Goal: Task Accomplishment & Management: Use online tool/utility

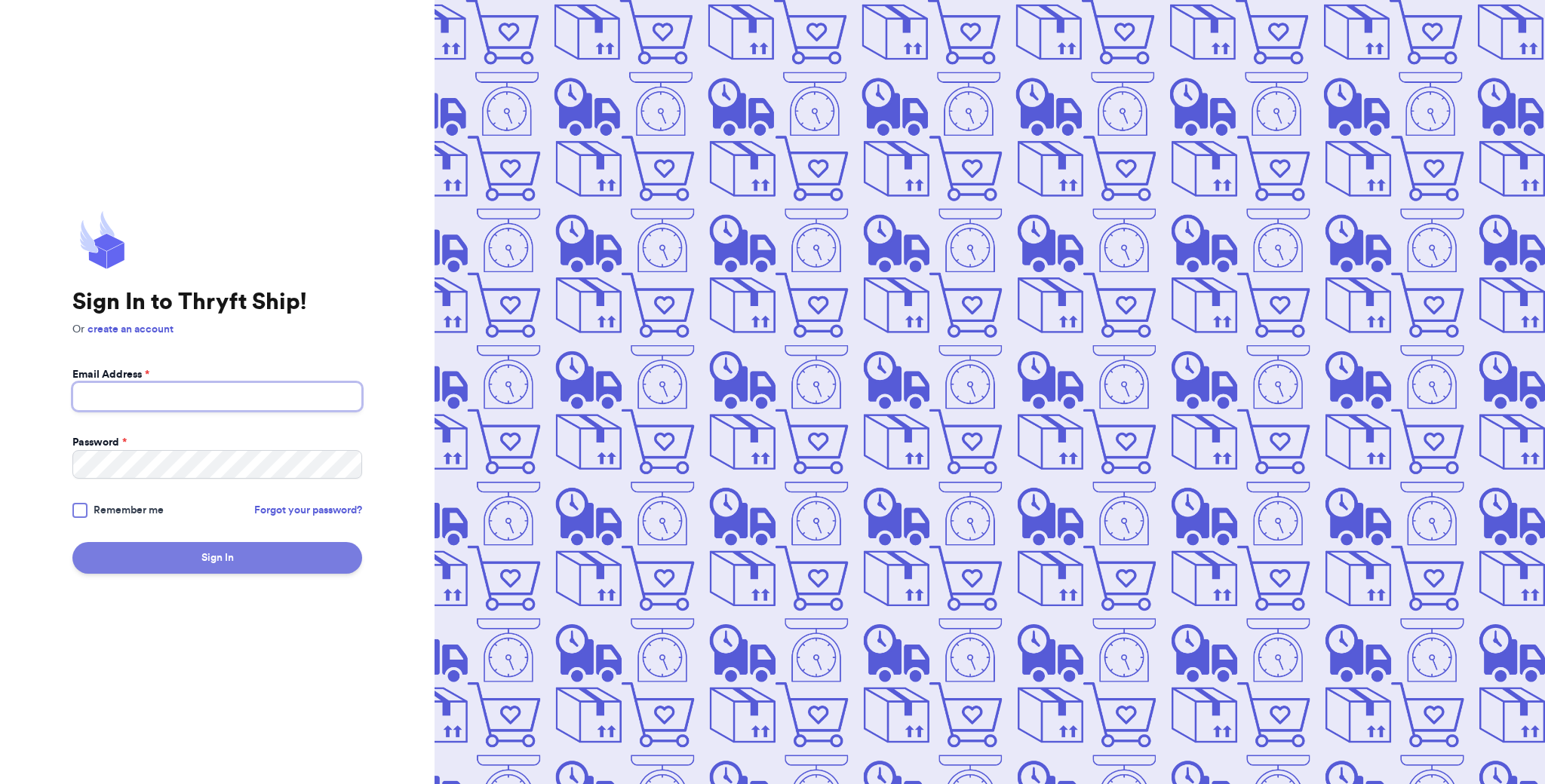
type input "[EMAIL_ADDRESS][DOMAIN_NAME]"
click at [261, 553] on button "Sign In" at bounding box center [217, 557] width 290 height 32
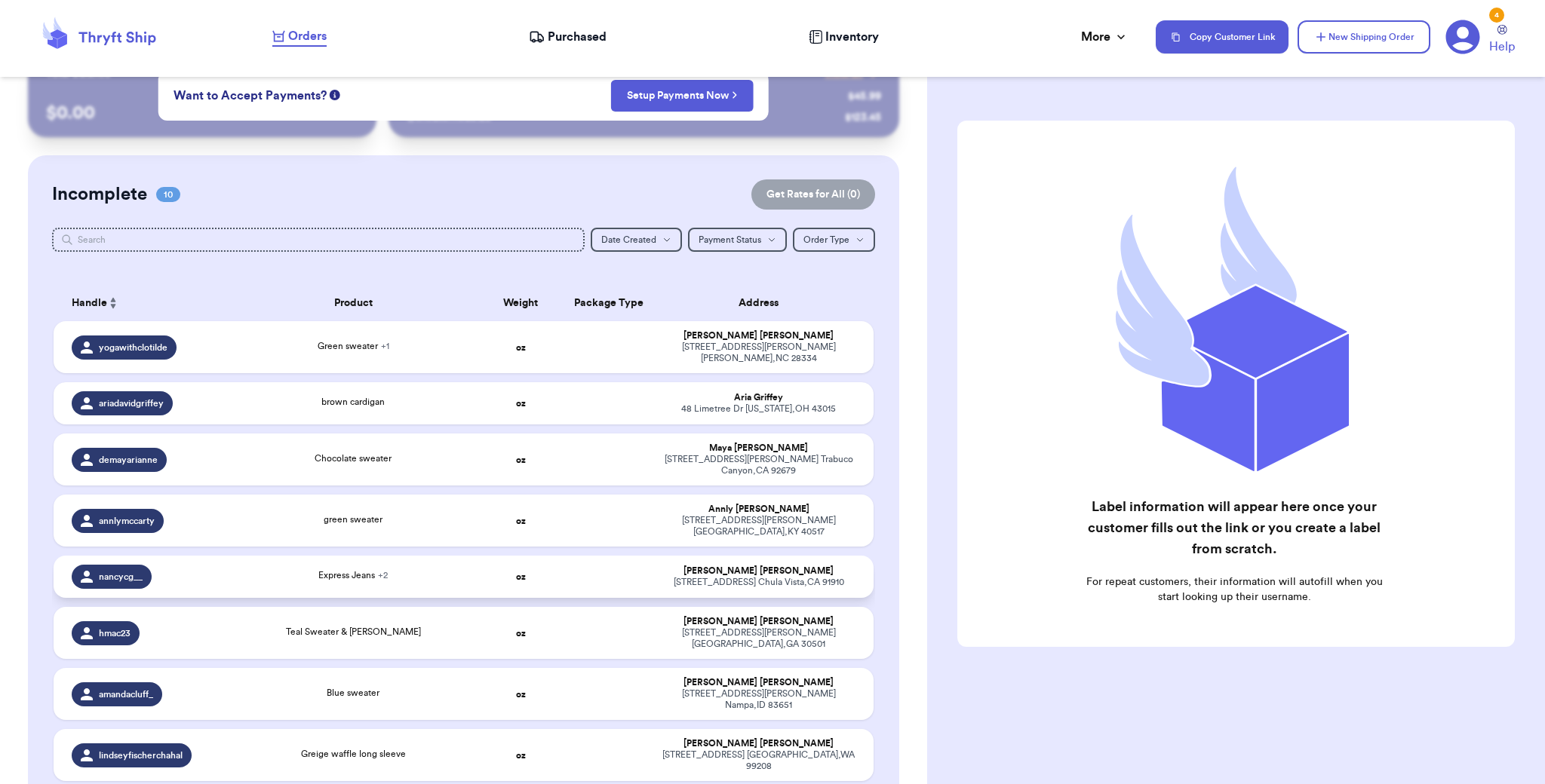
scroll to position [36, 0]
click at [640, 668] on td at bounding box center [609, 694] width 88 height 52
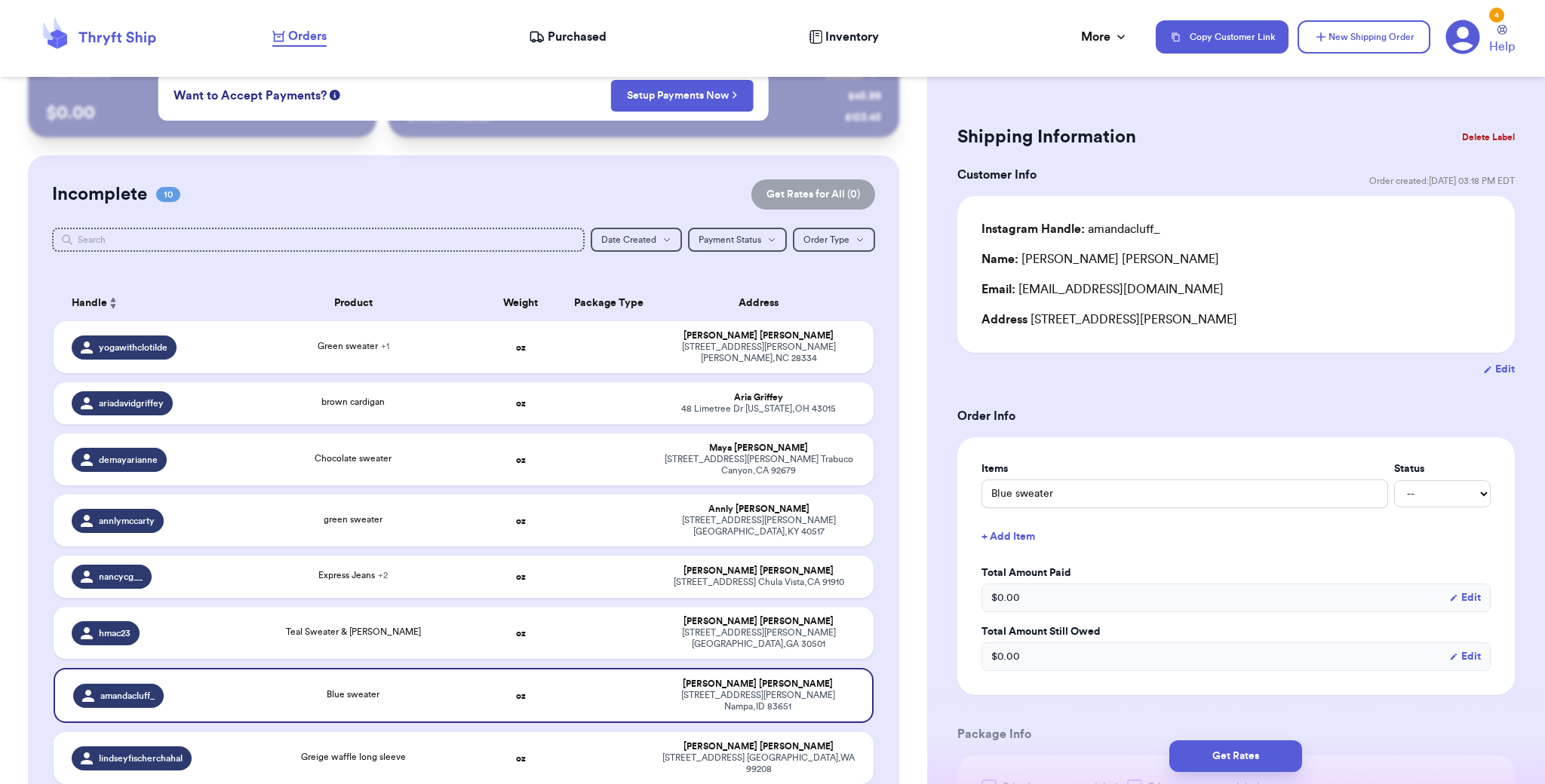
click at [1470, 135] on button "Delete Label" at bounding box center [1488, 137] width 65 height 33
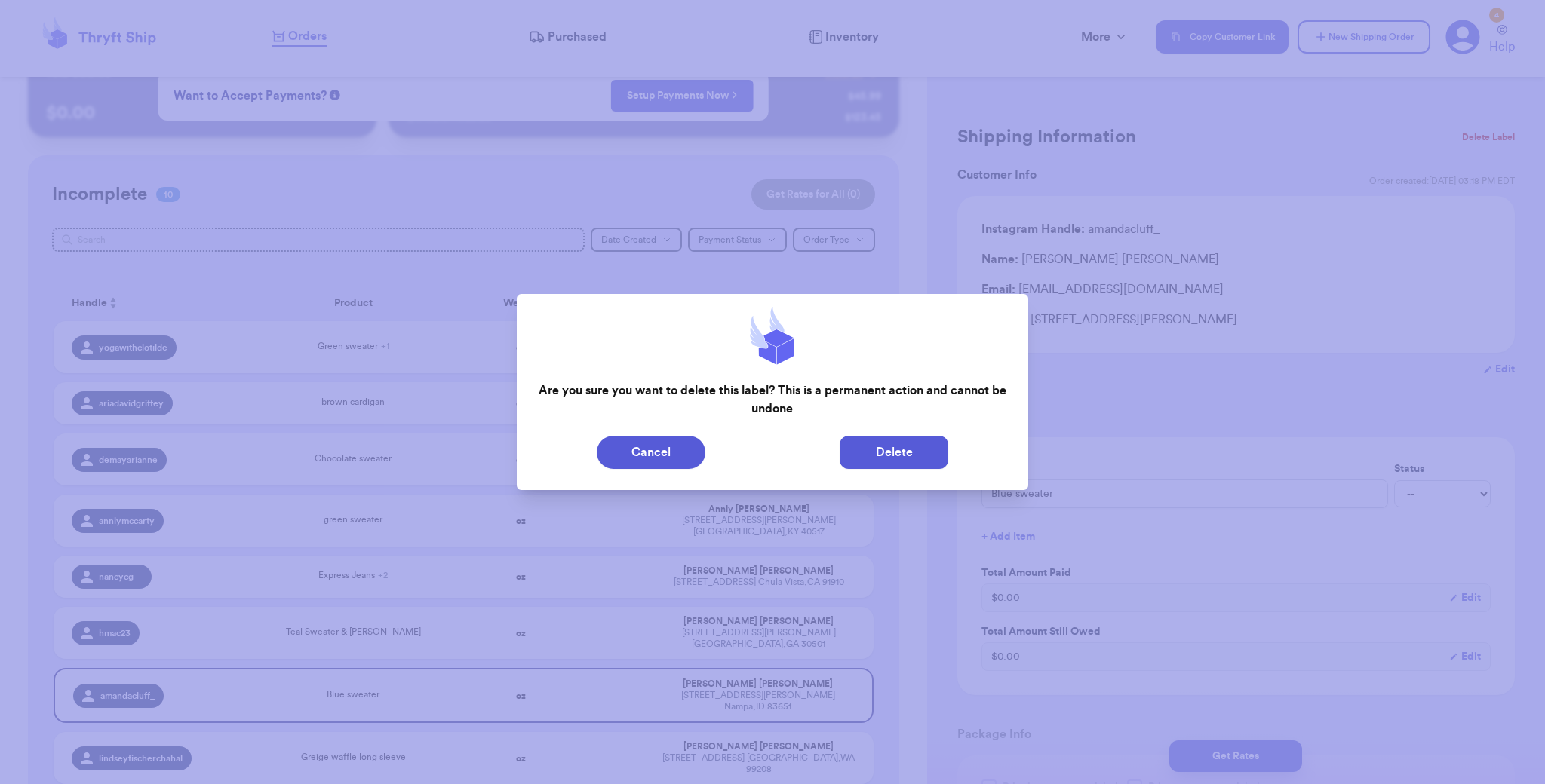
click at [907, 458] on button "Delete" at bounding box center [894, 452] width 108 height 33
type input "Green sweater"
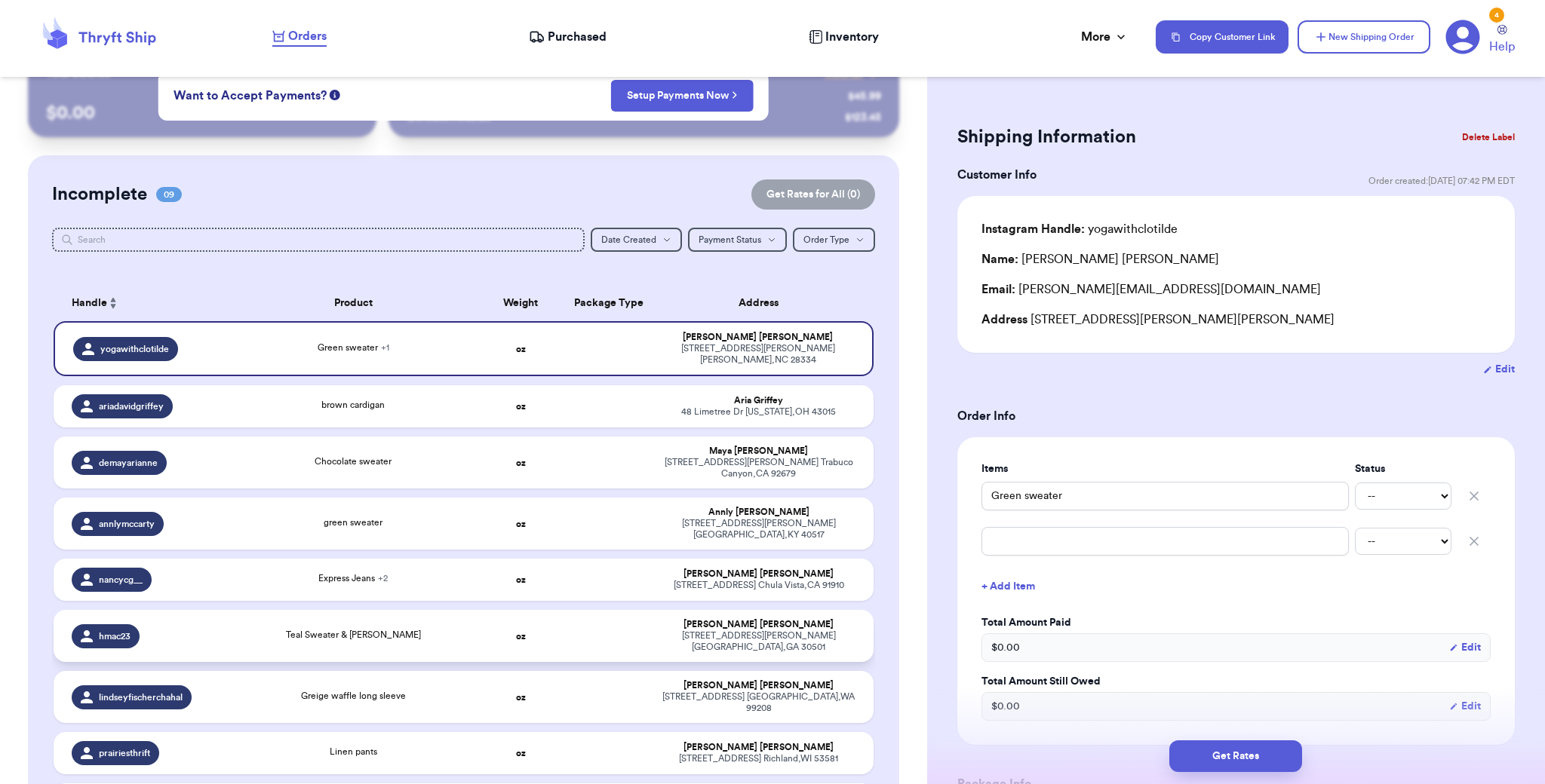
click at [618, 617] on td at bounding box center [609, 636] width 88 height 52
type input "Teal Sweater & [PERSON_NAME]"
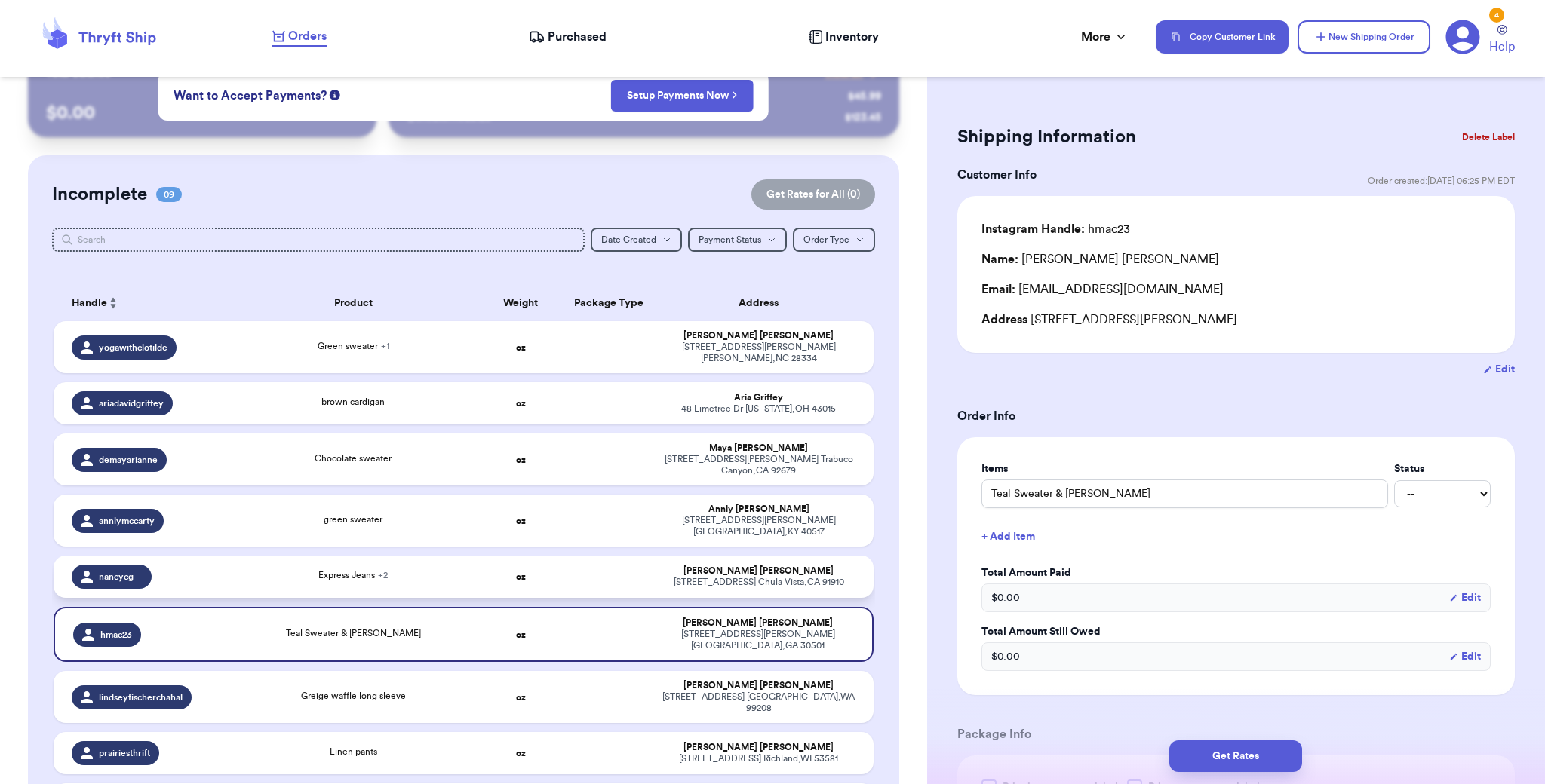
click at [626, 562] on td at bounding box center [609, 576] width 88 height 42
type input "Express Jeans"
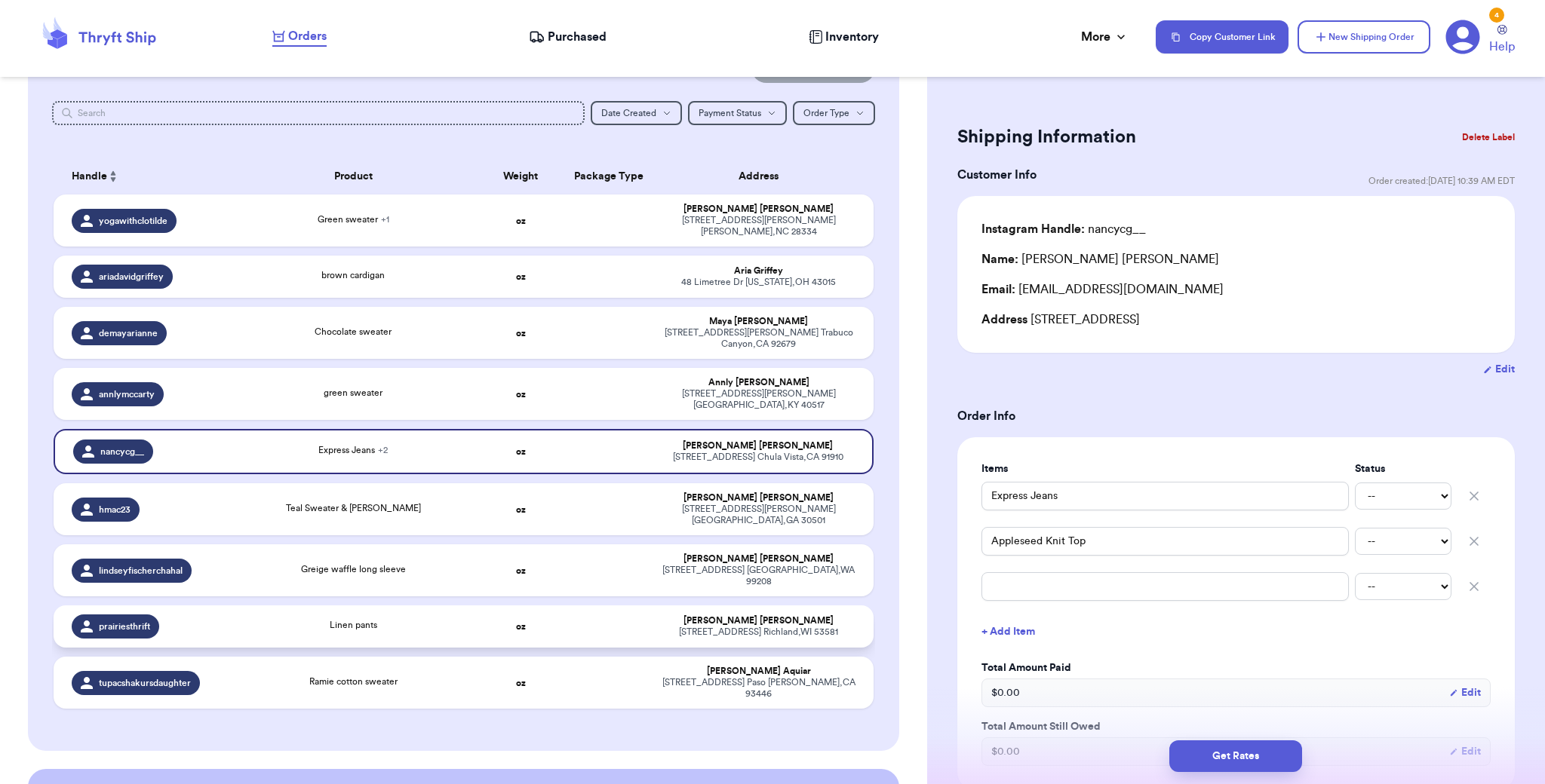
scroll to position [118, 0]
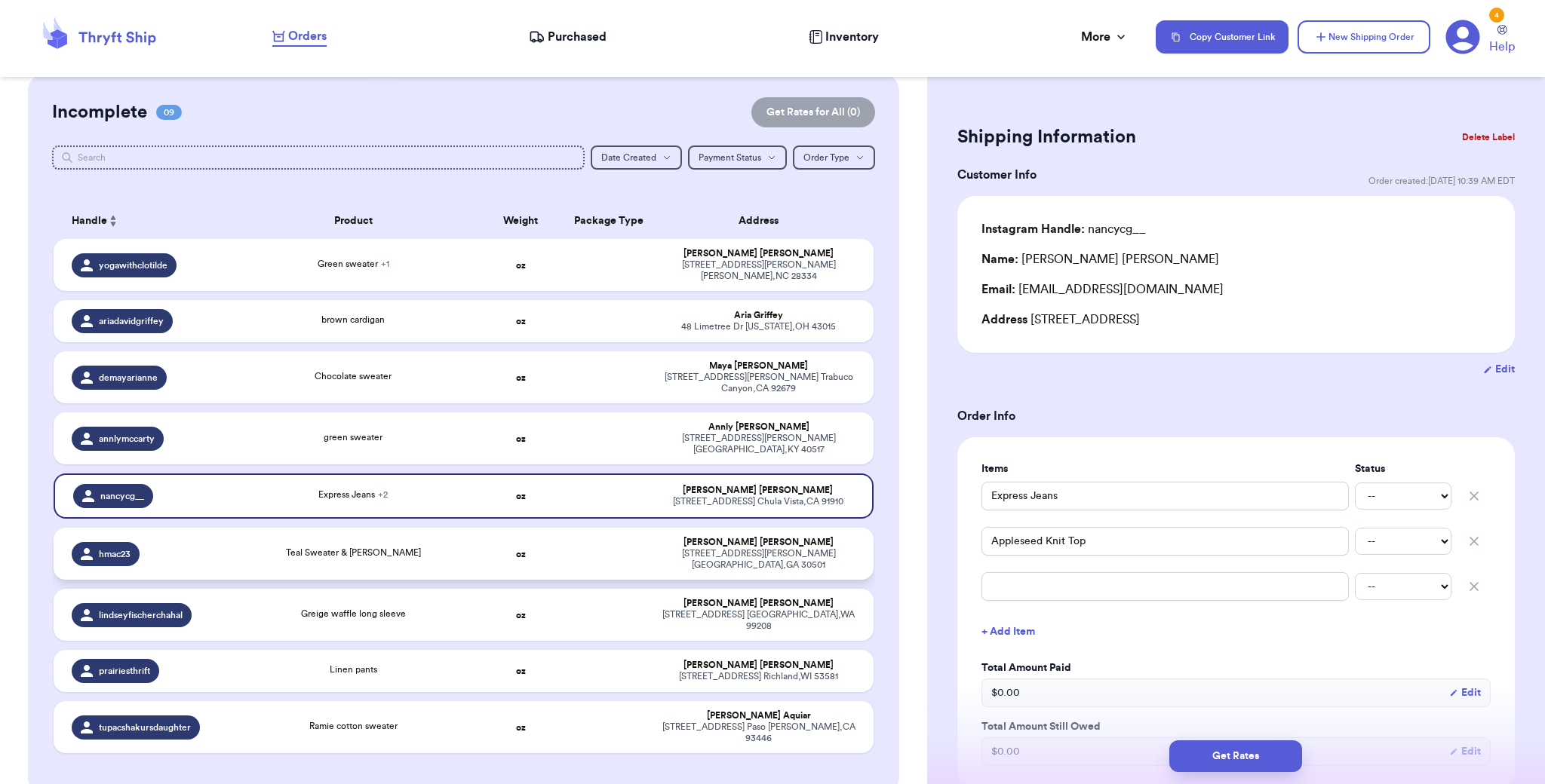
click at [596, 532] on td at bounding box center [609, 554] width 88 height 52
type input "Teal Sweater & [PERSON_NAME]"
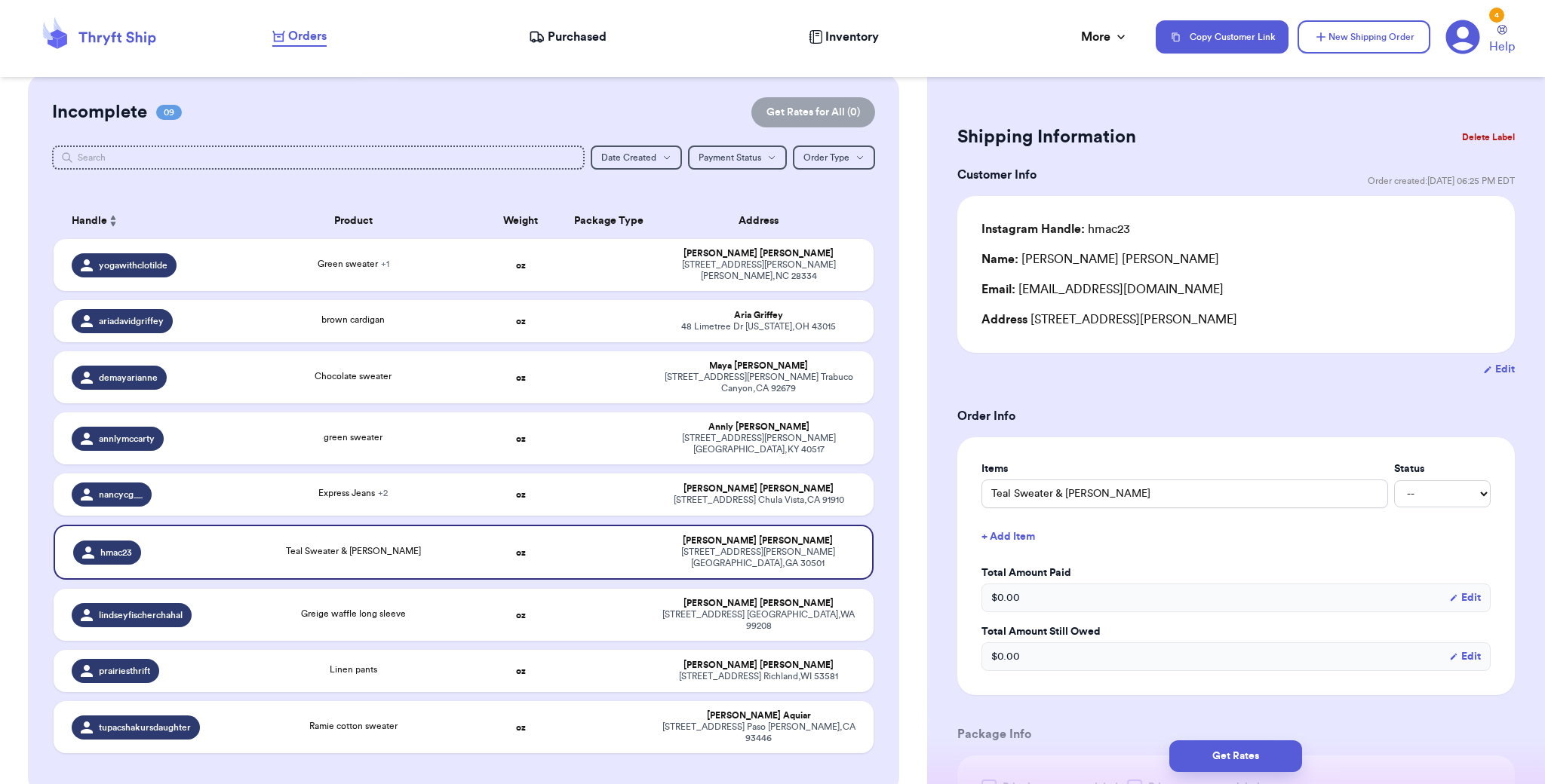
click at [1487, 135] on button "Delete Label" at bounding box center [1488, 137] width 65 height 33
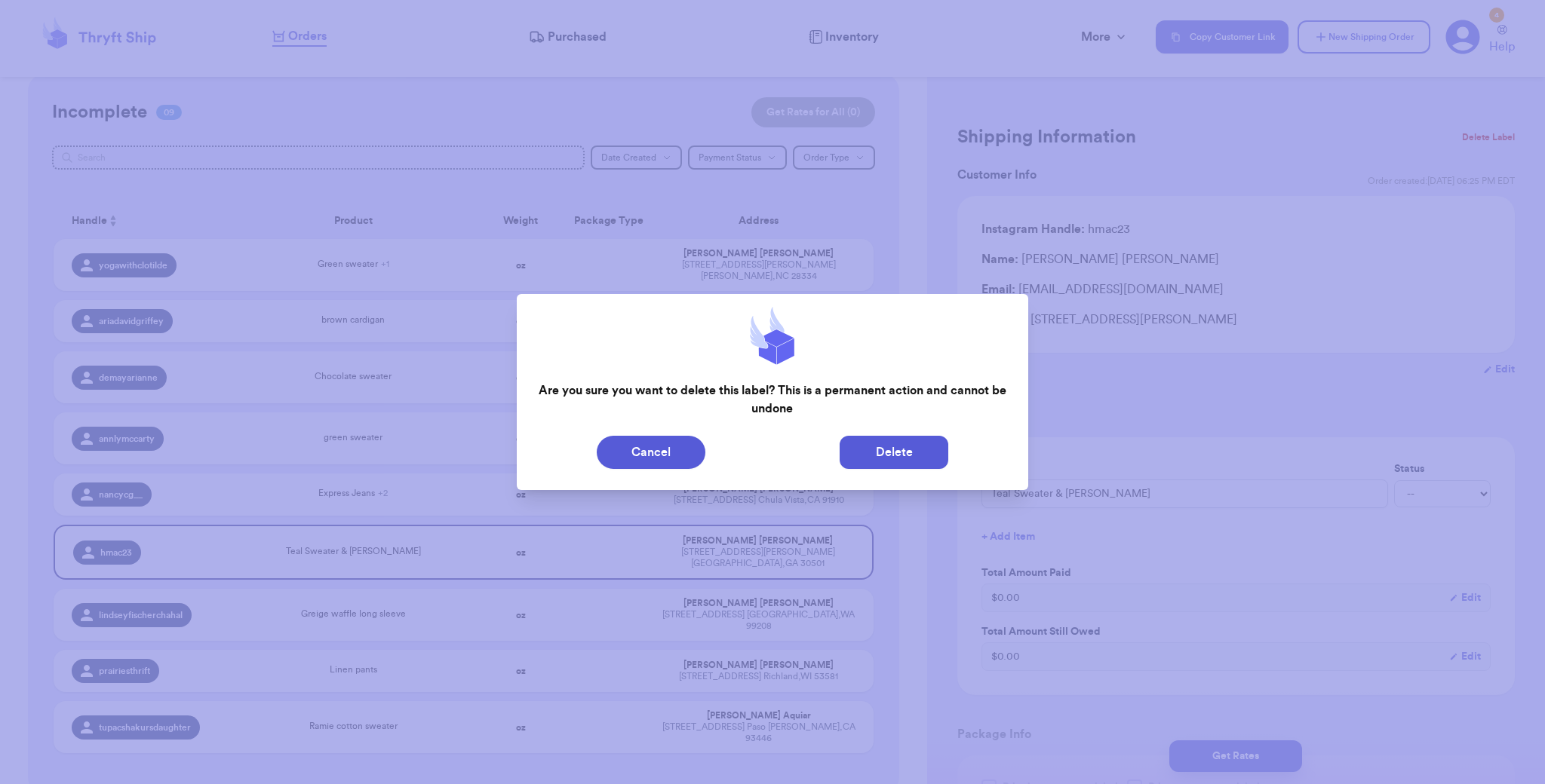
click at [925, 449] on button "Delete" at bounding box center [894, 452] width 108 height 33
type input "Green sweater"
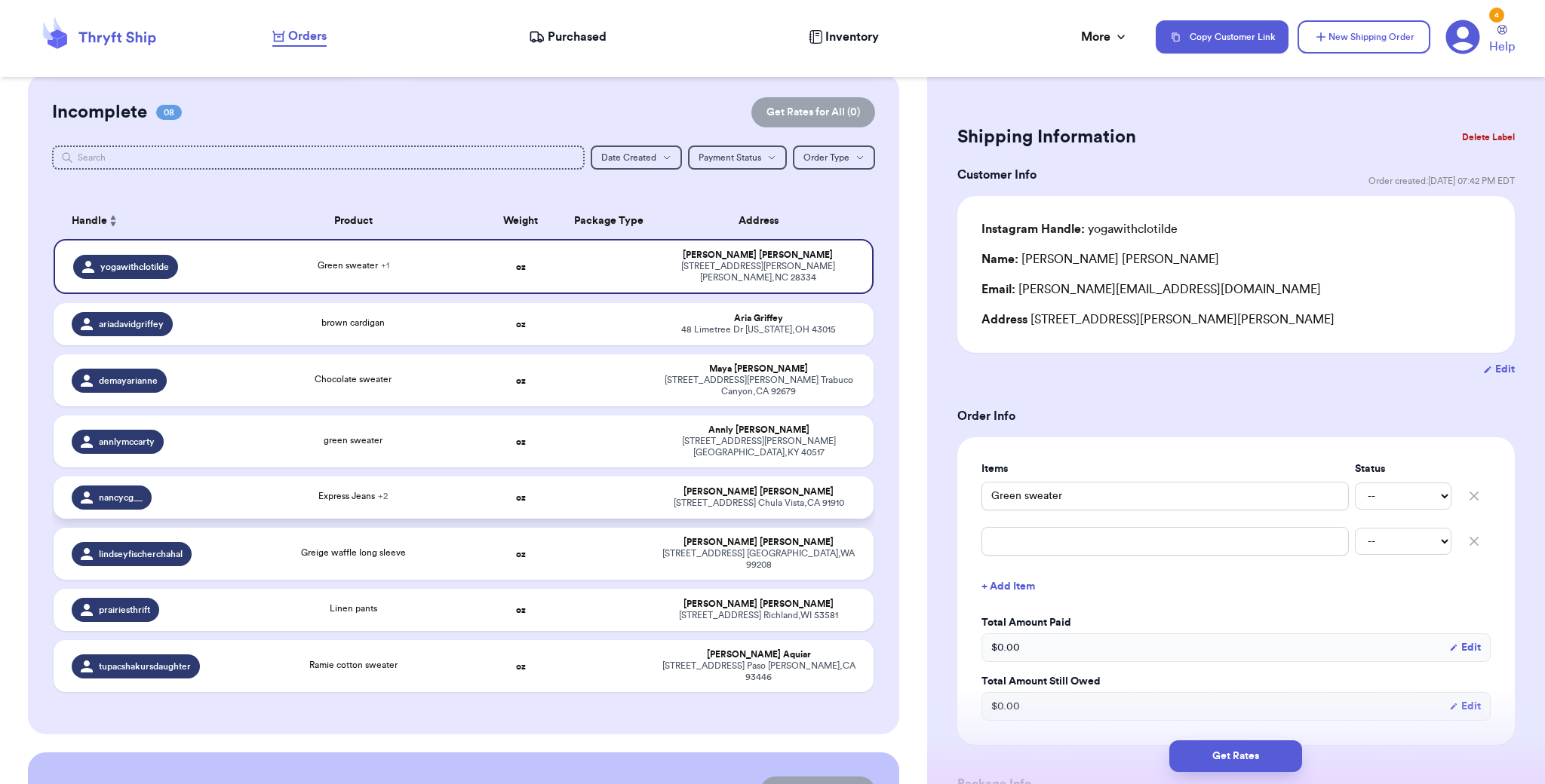
click at [627, 480] on td at bounding box center [609, 497] width 88 height 42
type input "Express Jeans"
type input "Appleseed Knit Top"
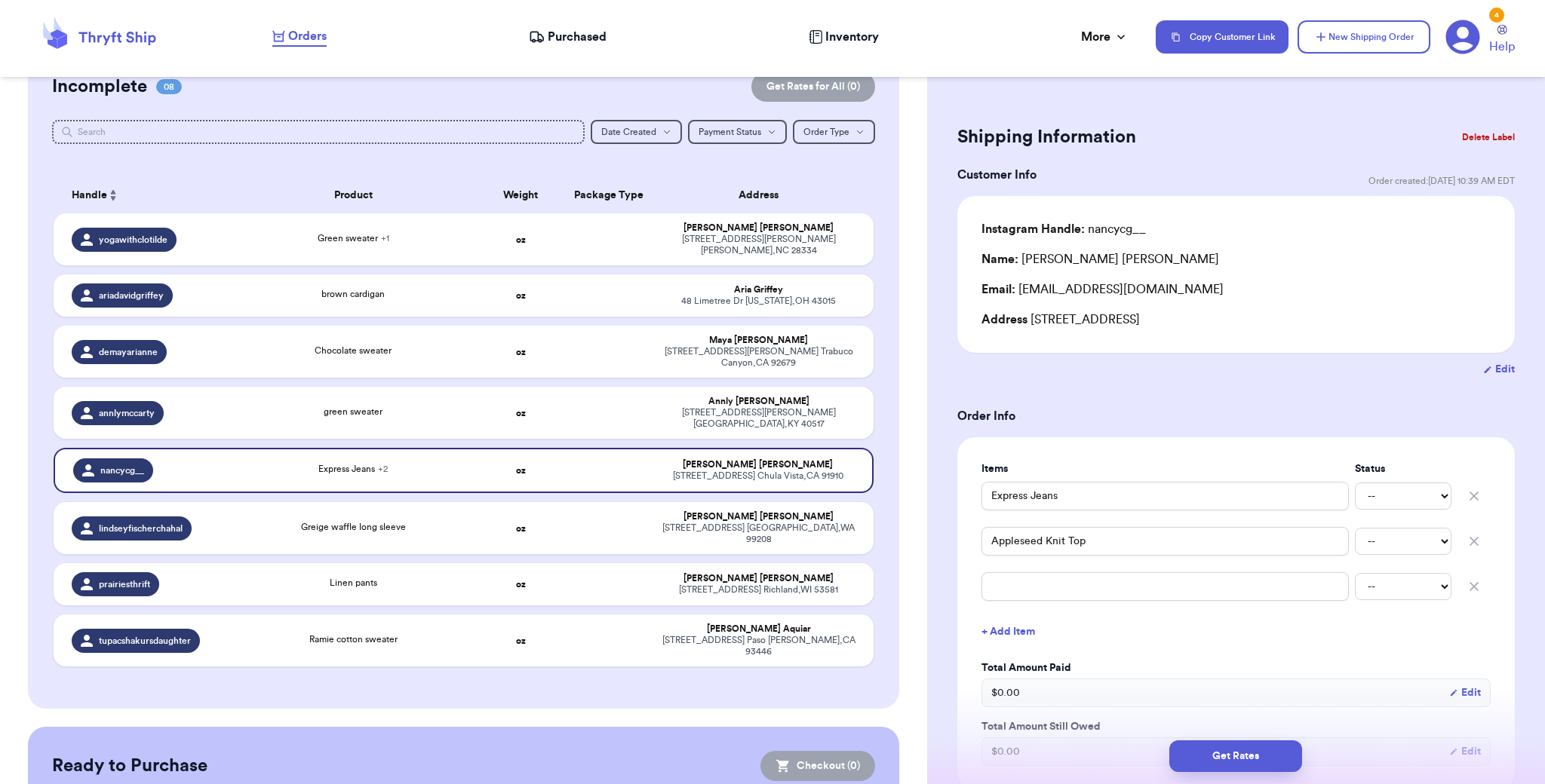
scroll to position [141, 0]
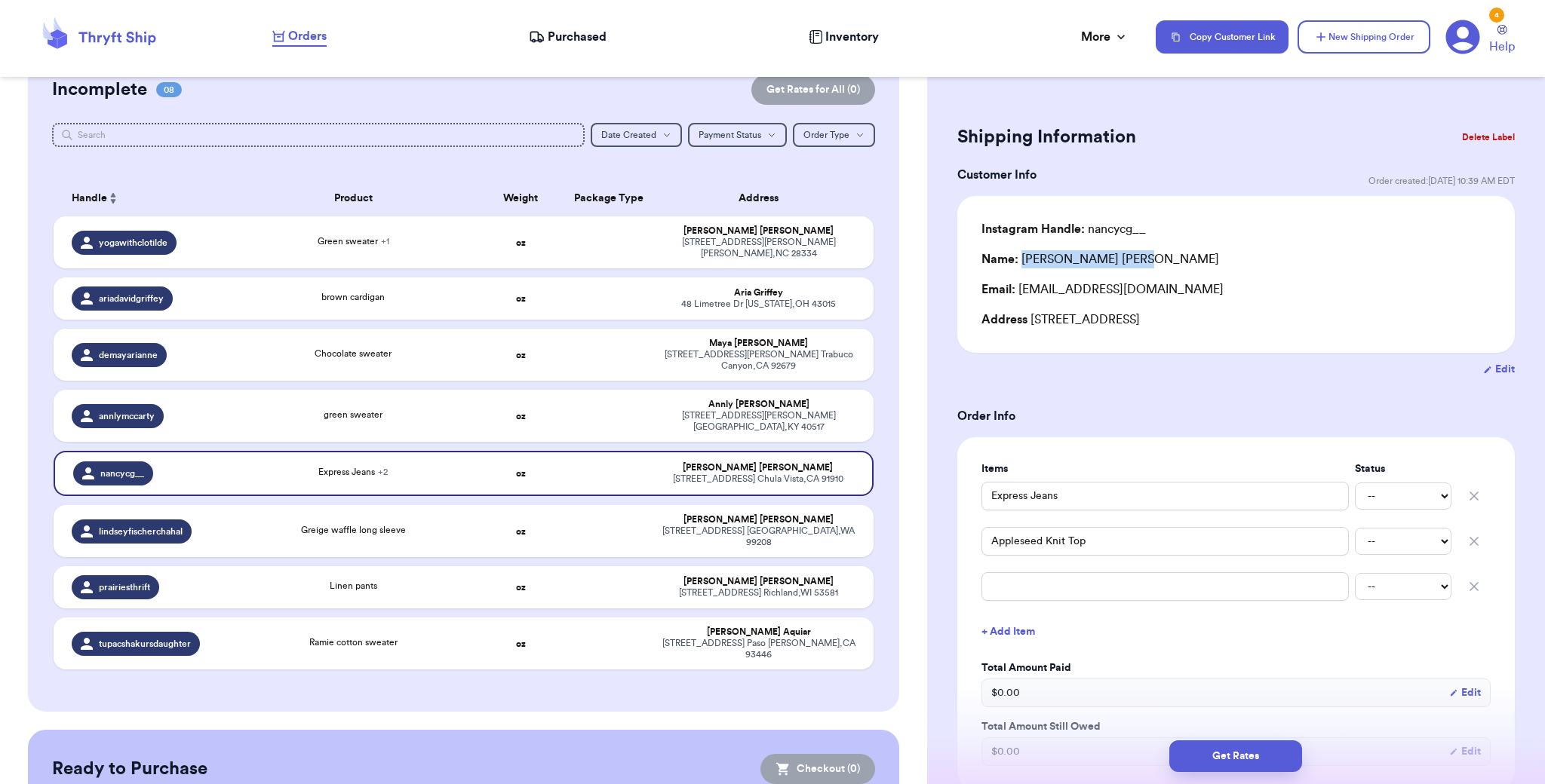
drag, startPoint x: 1024, startPoint y: 260, endPoint x: 1078, endPoint y: 264, distance: 54.1
click at [1090, 261] on div "Name: [PERSON_NAME]" at bounding box center [1100, 260] width 238 height 18
copy div "[PERSON_NAME]"
click at [712, 299] on div "[STREET_ADDRESS][US_STATE]" at bounding box center [758, 304] width 193 height 12
type input "brown cardigan"
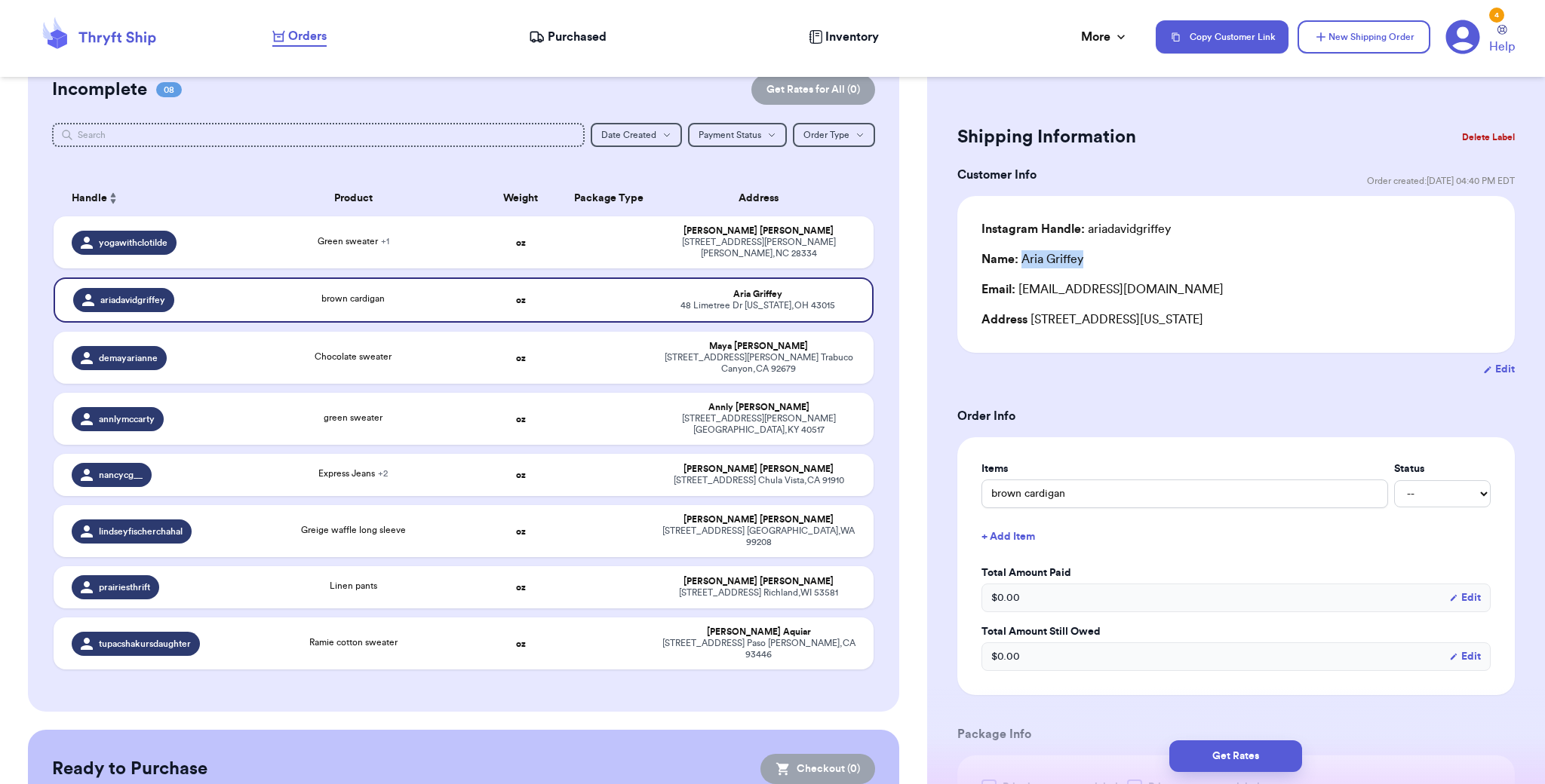
drag, startPoint x: 1022, startPoint y: 261, endPoint x: 1084, endPoint y: 261, distance: 62.0
click at [1084, 261] on div "Name: [PERSON_NAME]" at bounding box center [1032, 260] width 102 height 18
copy div "[PERSON_NAME]"
click at [692, 352] on div "[STREET_ADDRESS][PERSON_NAME]" at bounding box center [758, 363] width 193 height 22
type input "Chocolate sweater"
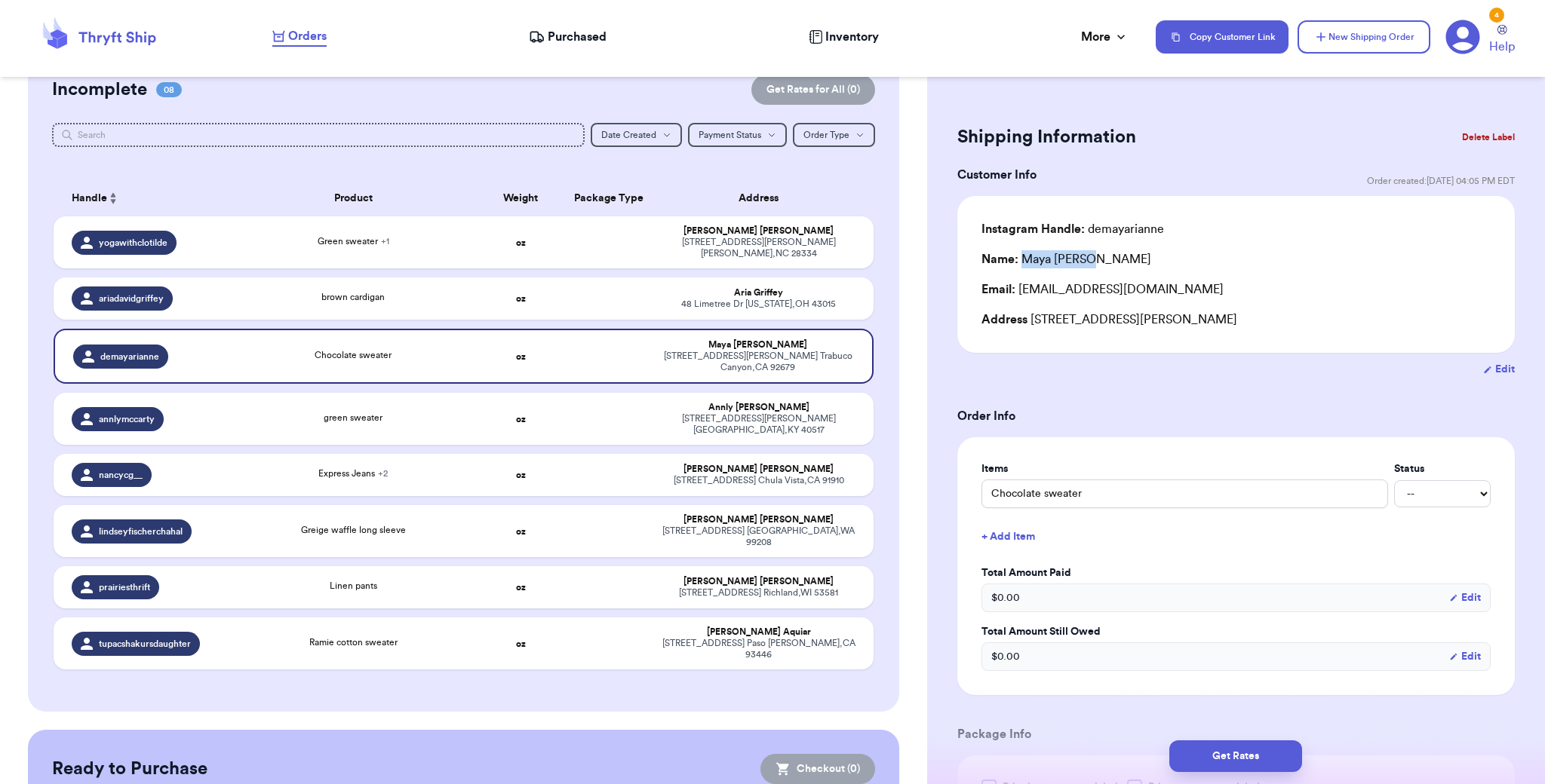
drag, startPoint x: 1022, startPoint y: 261, endPoint x: 1066, endPoint y: 261, distance: 44.0
click at [1096, 261] on div "Name: [PERSON_NAME]" at bounding box center [1236, 260] width 509 height 18
copy div "[PERSON_NAME]"
click at [610, 407] on td at bounding box center [609, 419] width 88 height 52
type input "green sweater"
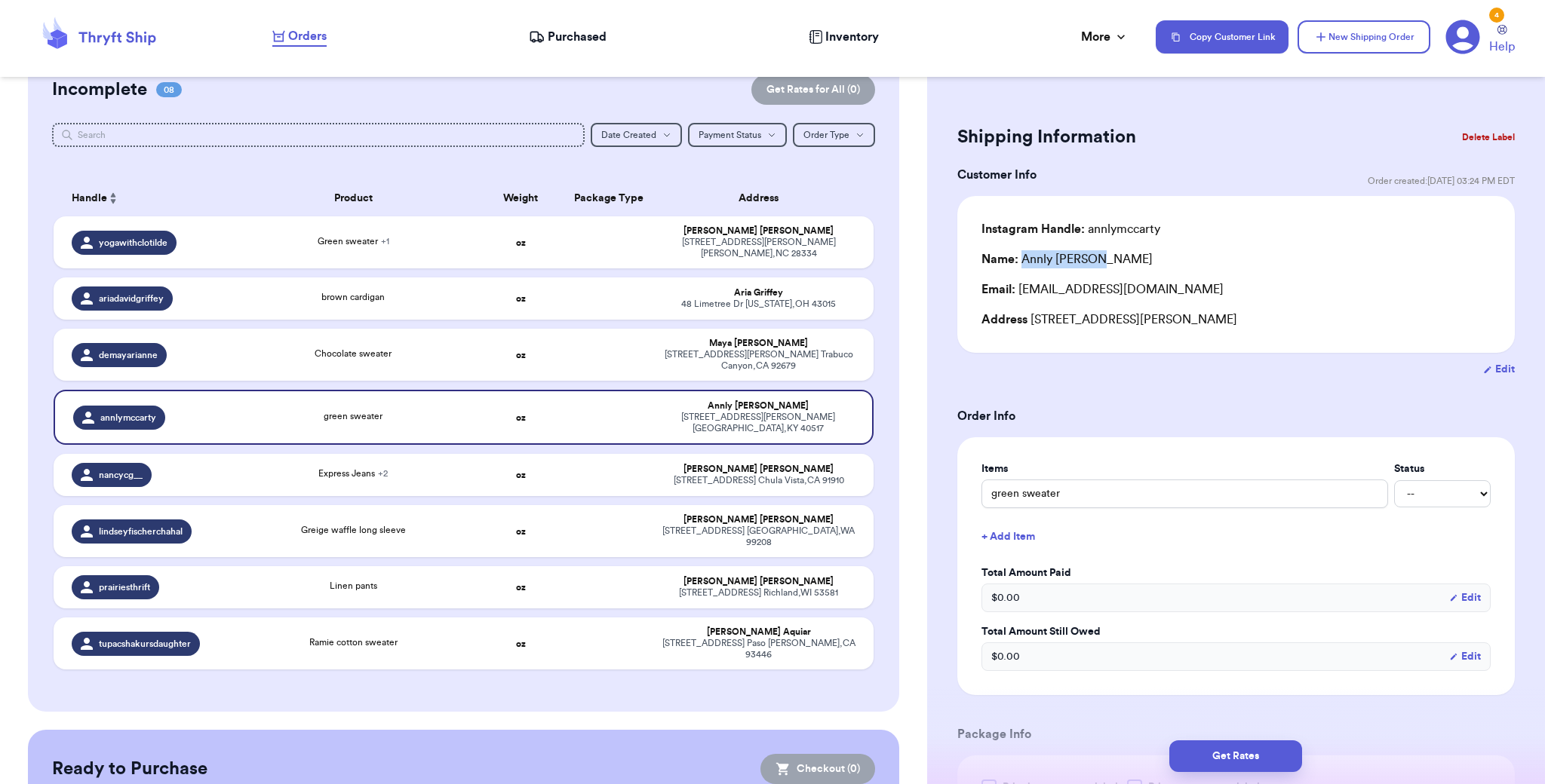
drag, startPoint x: 1020, startPoint y: 260, endPoint x: 1095, endPoint y: 263, distance: 75.1
click at [1110, 261] on div "Name: [PERSON_NAME]" at bounding box center [1236, 260] width 509 height 18
copy div "[PERSON_NAME]"
click at [654, 566] on td "[PERSON_NAME] [STREET_ADDRESS]" at bounding box center [764, 587] width 220 height 42
type input "Linen pants"
